Goal: Information Seeking & Learning: Learn about a topic

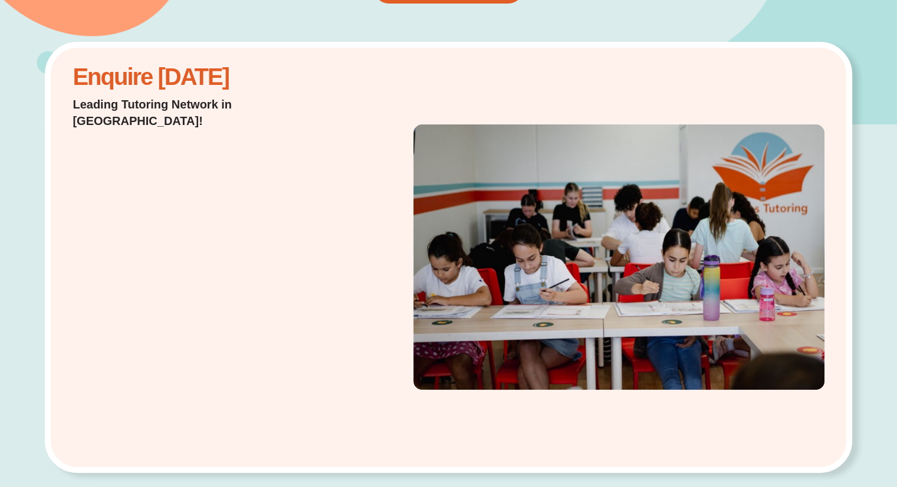
scroll to position [234, 0]
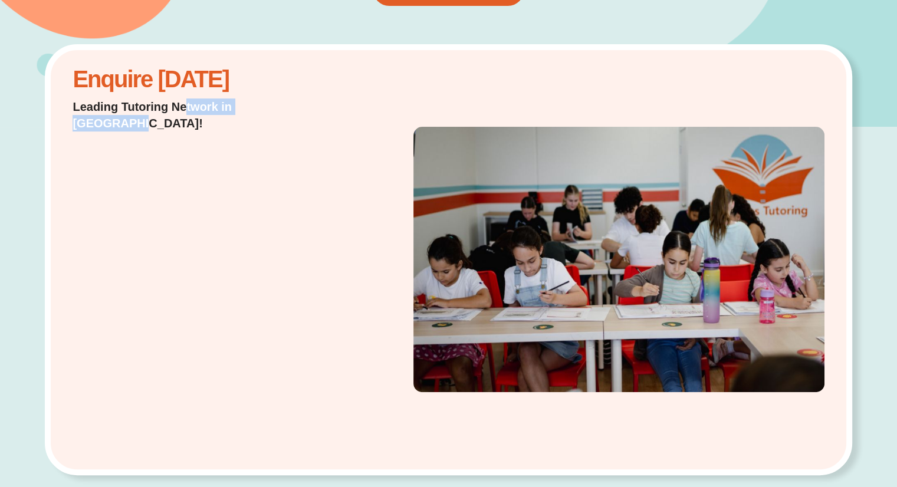
drag, startPoint x: 192, startPoint y: 97, endPoint x: 343, endPoint y: 229, distance: 200.8
click at [300, 116] on div "Enquire [DATE] Leading Tutoring Network in [GEOGRAPHIC_DATA]!" at bounding box center [208, 259] width 282 height 387
click at [345, 240] on div "Enquire [DATE] Leading Tutoring Network in [GEOGRAPHIC_DATA]!" at bounding box center [208, 259] width 282 height 387
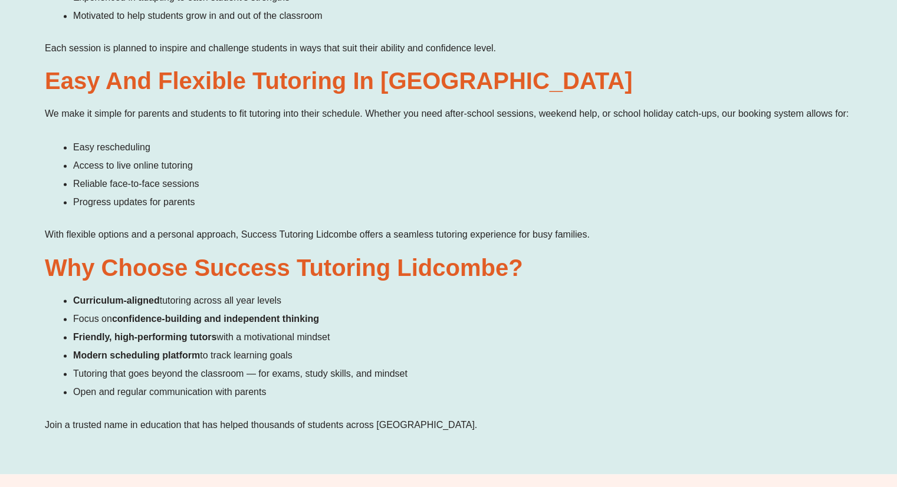
scroll to position [1827, 0]
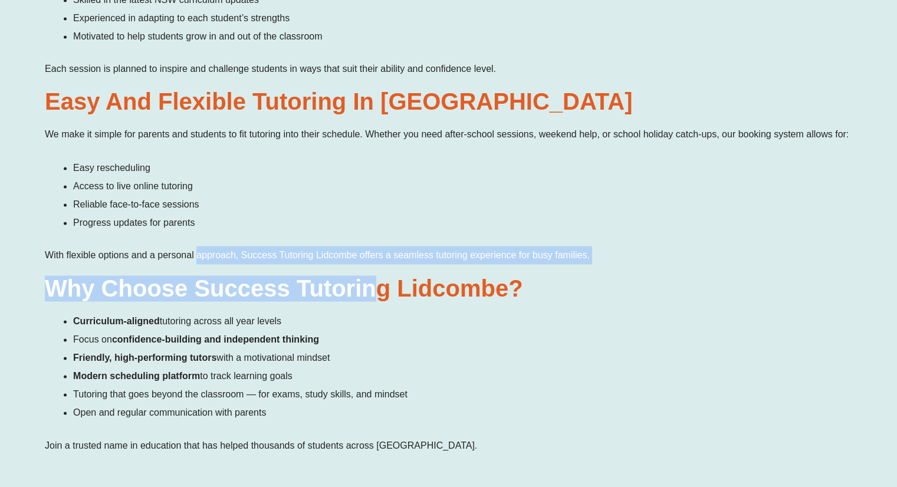
drag, startPoint x: 198, startPoint y: 211, endPoint x: 379, endPoint y: 235, distance: 182.7
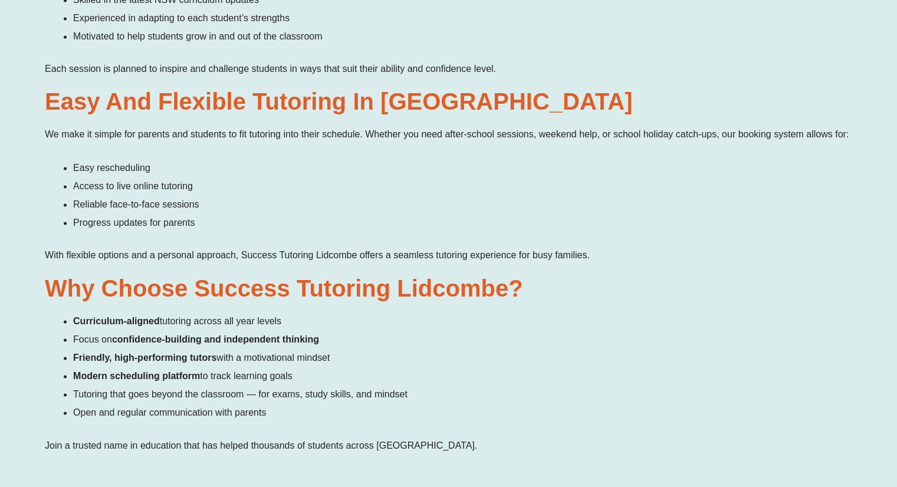
click at [415, 330] on li "Focus on confidence-building and independent thinking" at bounding box center [462, 339] width 779 height 18
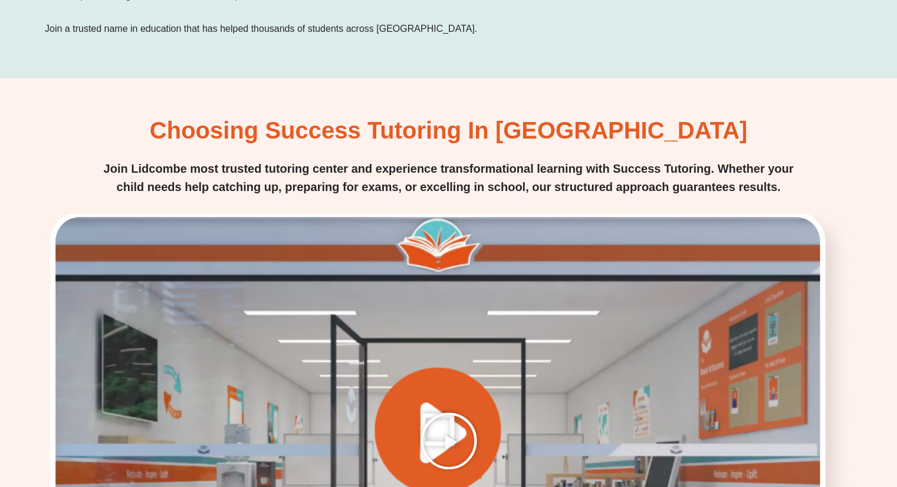
scroll to position [2358, 0]
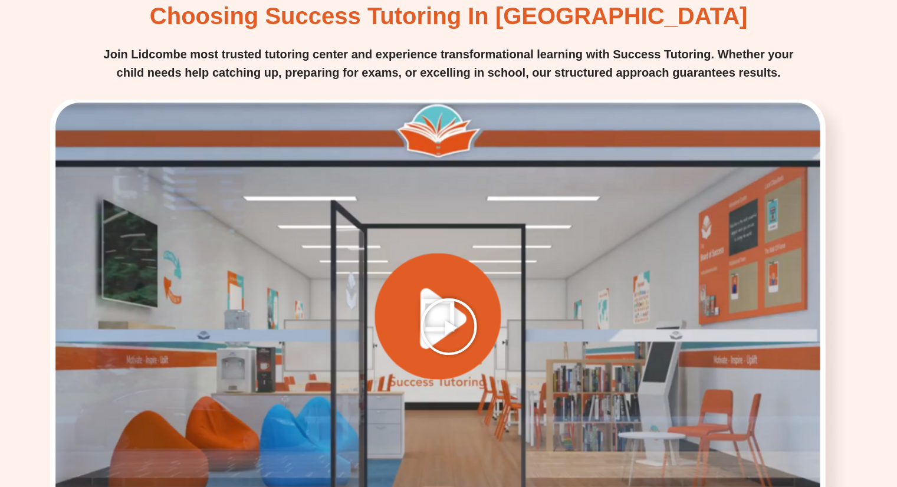
click at [432, 297] on icon "Play Video" at bounding box center [448, 326] width 59 height 59
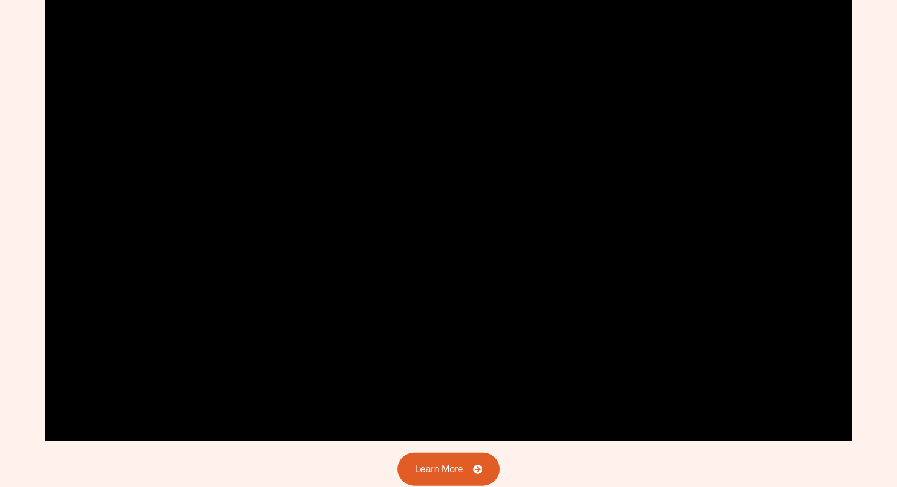
scroll to position [2476, 0]
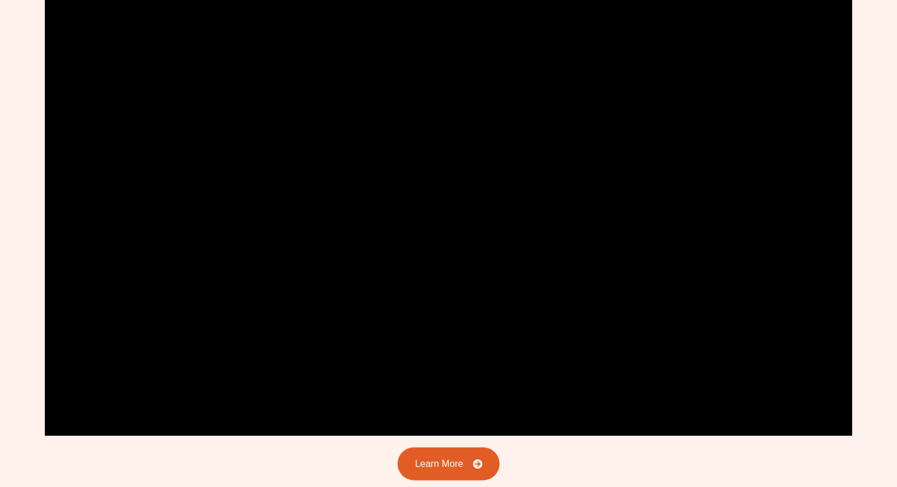
click at [643, 425] on div "Choosing Success Tutoring in [GEOGRAPHIC_DATA] Join Lidcombe most trusted tutor…" at bounding box center [449, 340] width 808 height 989
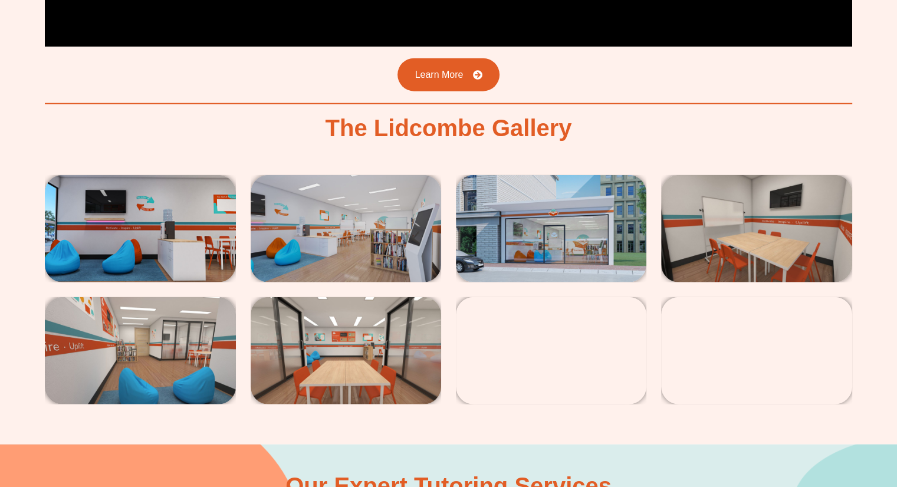
scroll to position [2889, 0]
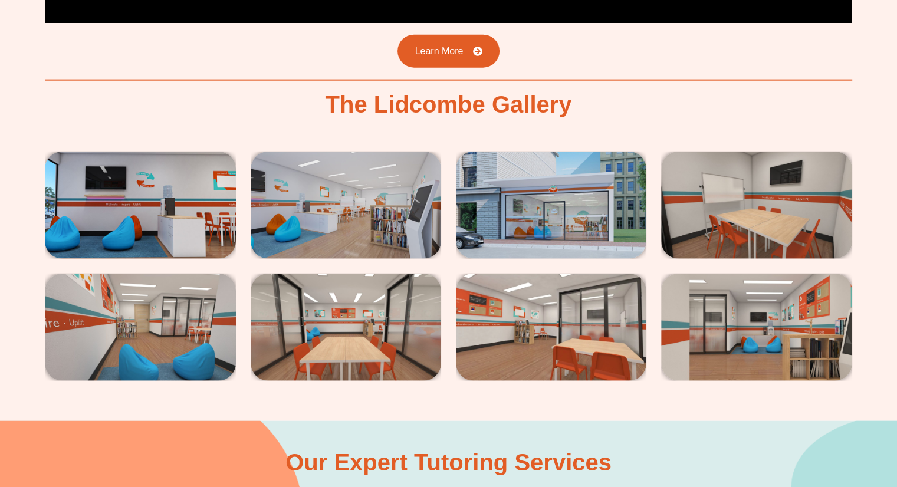
click at [590, 158] on img at bounding box center [551, 205] width 191 height 107
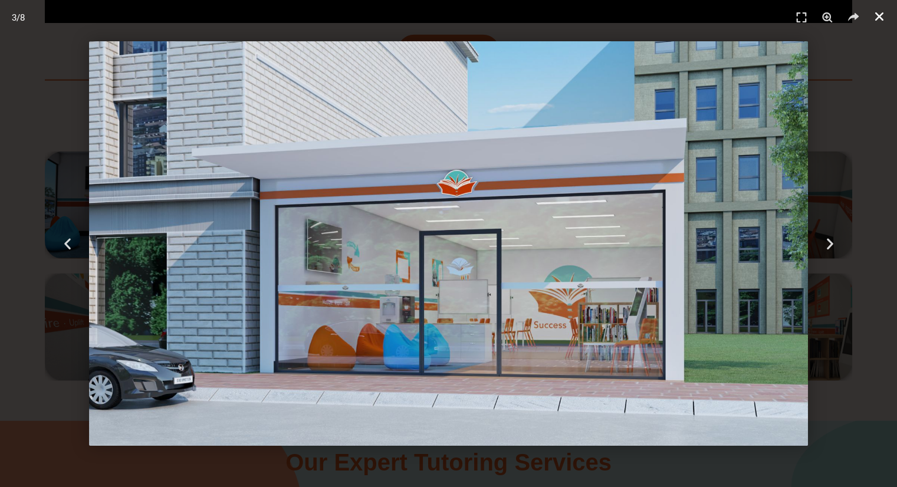
click at [880, 19] on icon "Close (Esc)" at bounding box center [880, 17] width 12 height 12
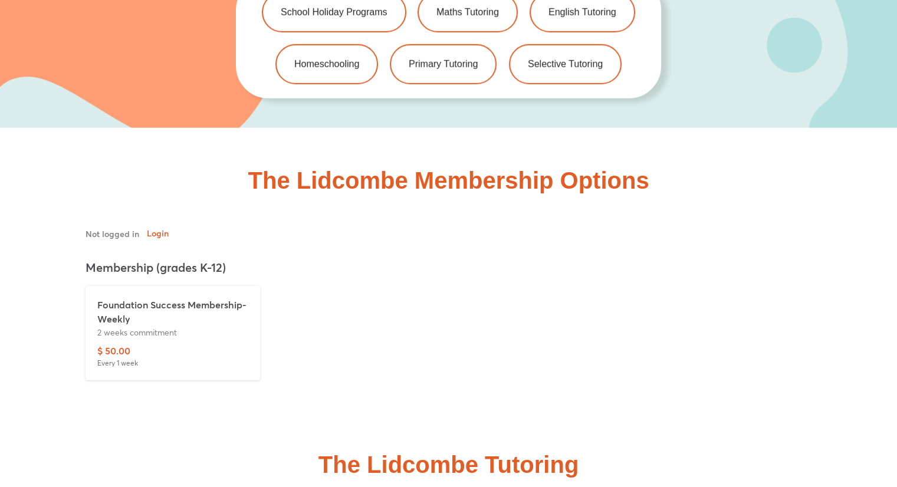
scroll to position [3479, 0]
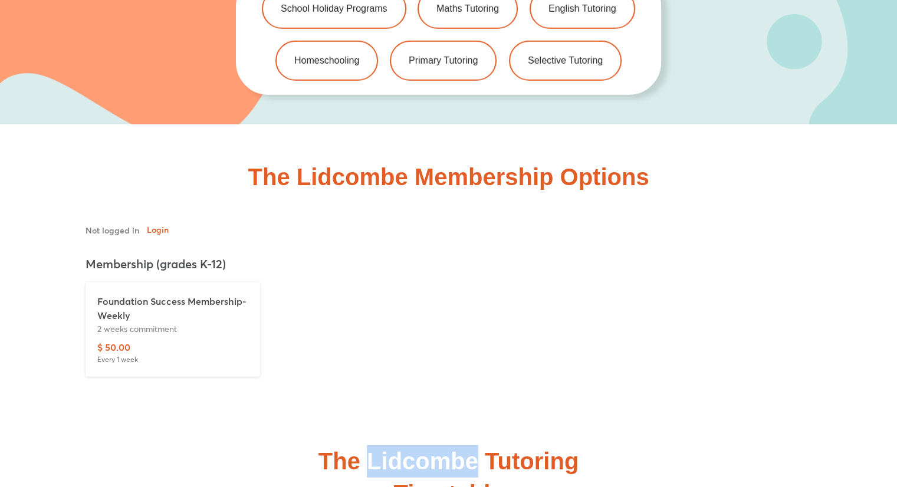
drag, startPoint x: 365, startPoint y: 396, endPoint x: 482, endPoint y: 389, distance: 117.0
click at [481, 445] on h2 "The Lidcombe Tutoring Timetable" at bounding box center [449, 477] width 260 height 65
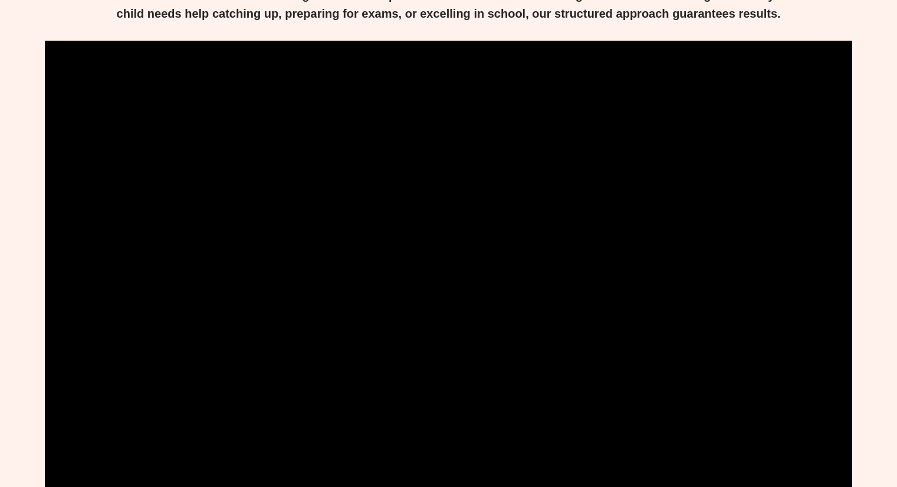
scroll to position [2358, 0]
